Goal: Task Accomplishment & Management: Use online tool/utility

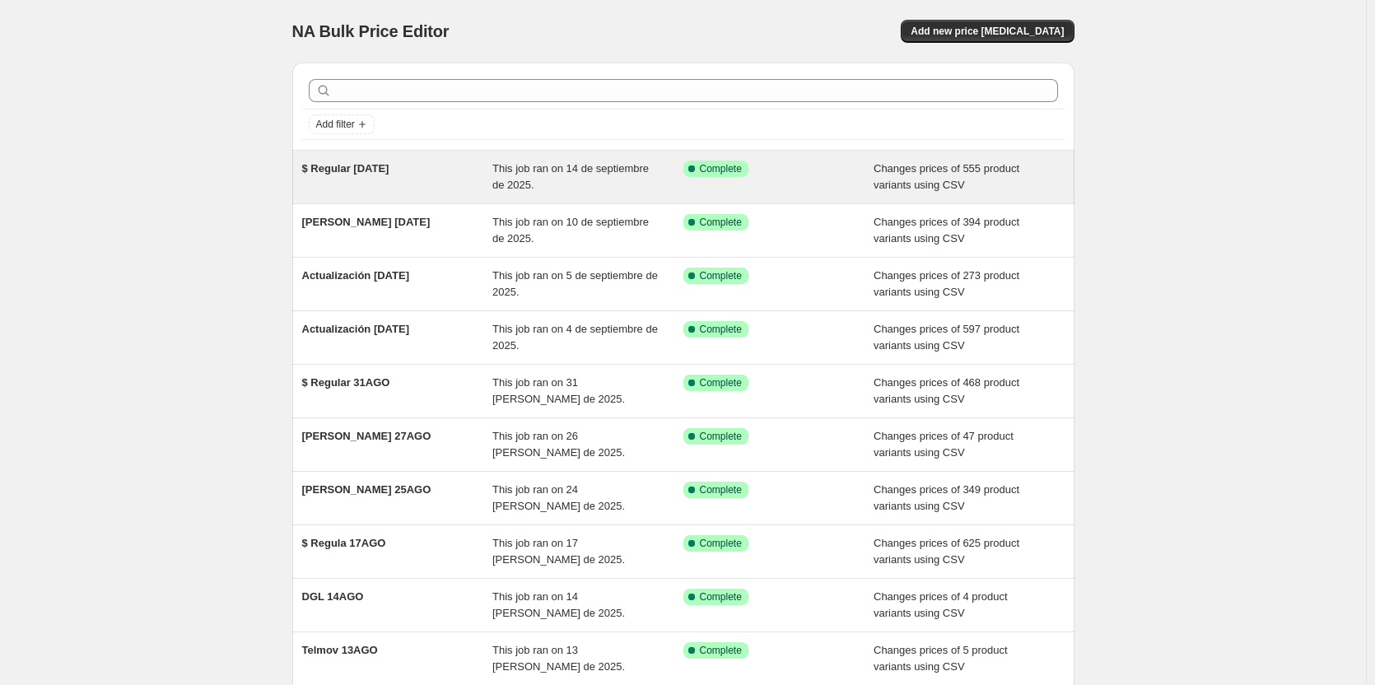
click at [412, 181] on div "$ Regular 21SEP" at bounding box center [397, 177] width 191 height 33
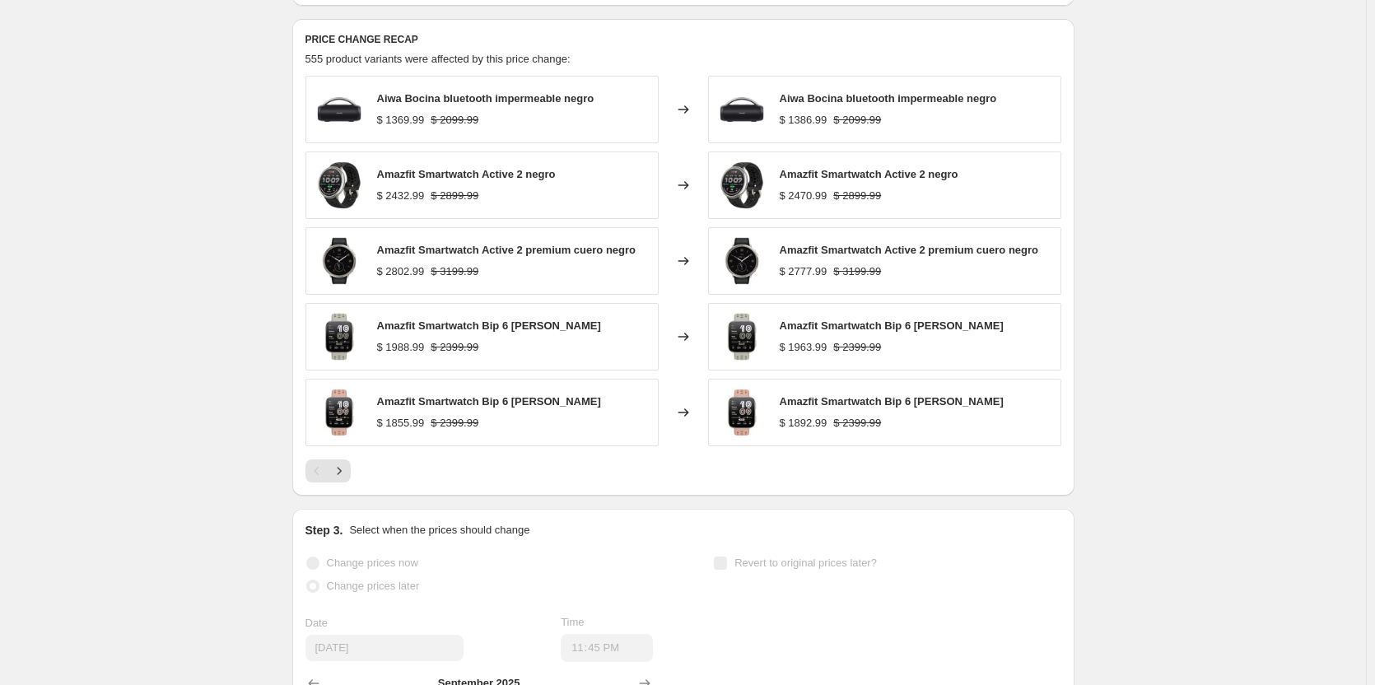
scroll to position [970, 0]
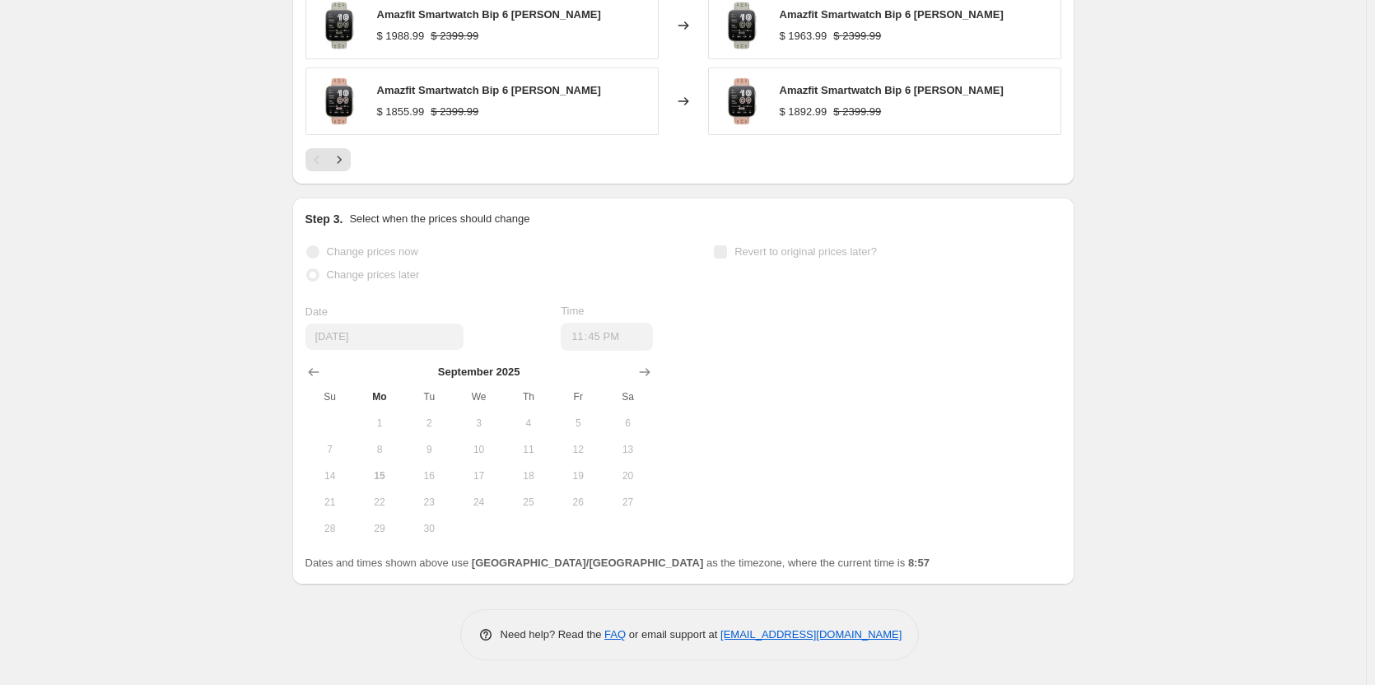
click at [928, 347] on div "Change prices now Change prices later Date 9/14/2025 Time 23:45 September 2025 …" at bounding box center [683, 390] width 756 height 301
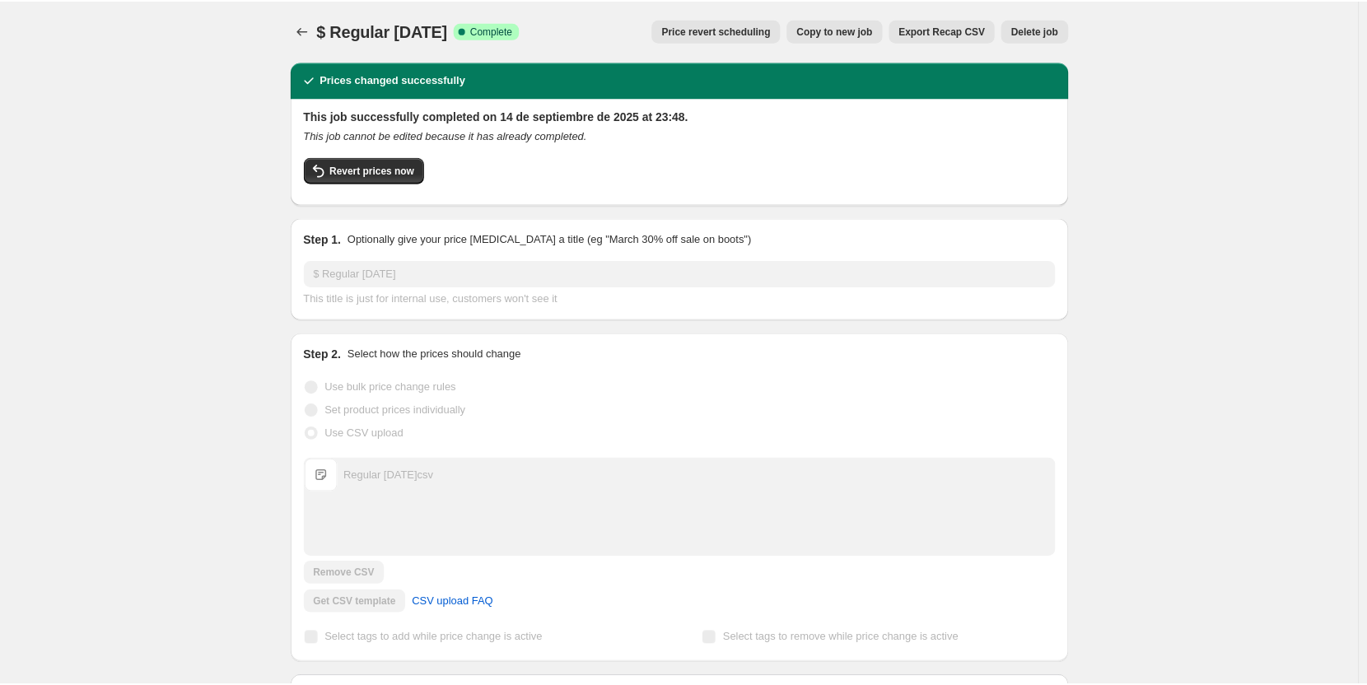
scroll to position [0, 0]
